Goal: Task Accomplishment & Management: Use online tool/utility

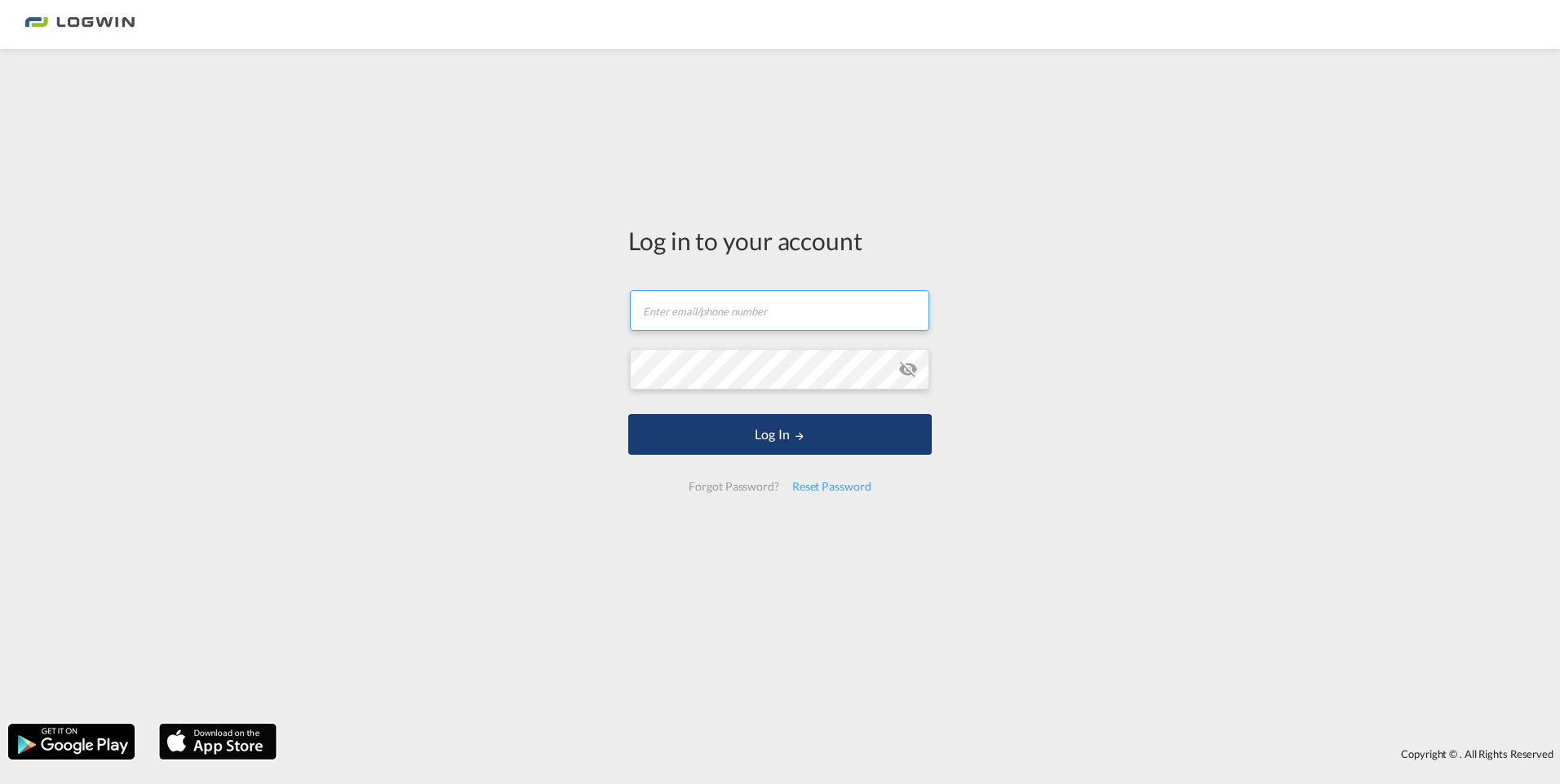
type input "[EMAIL_ADDRESS][DOMAIN_NAME]"
click at [768, 440] on button "Log In" at bounding box center [780, 435] width 303 height 41
